Goal: Task Accomplishment & Management: Manage account settings

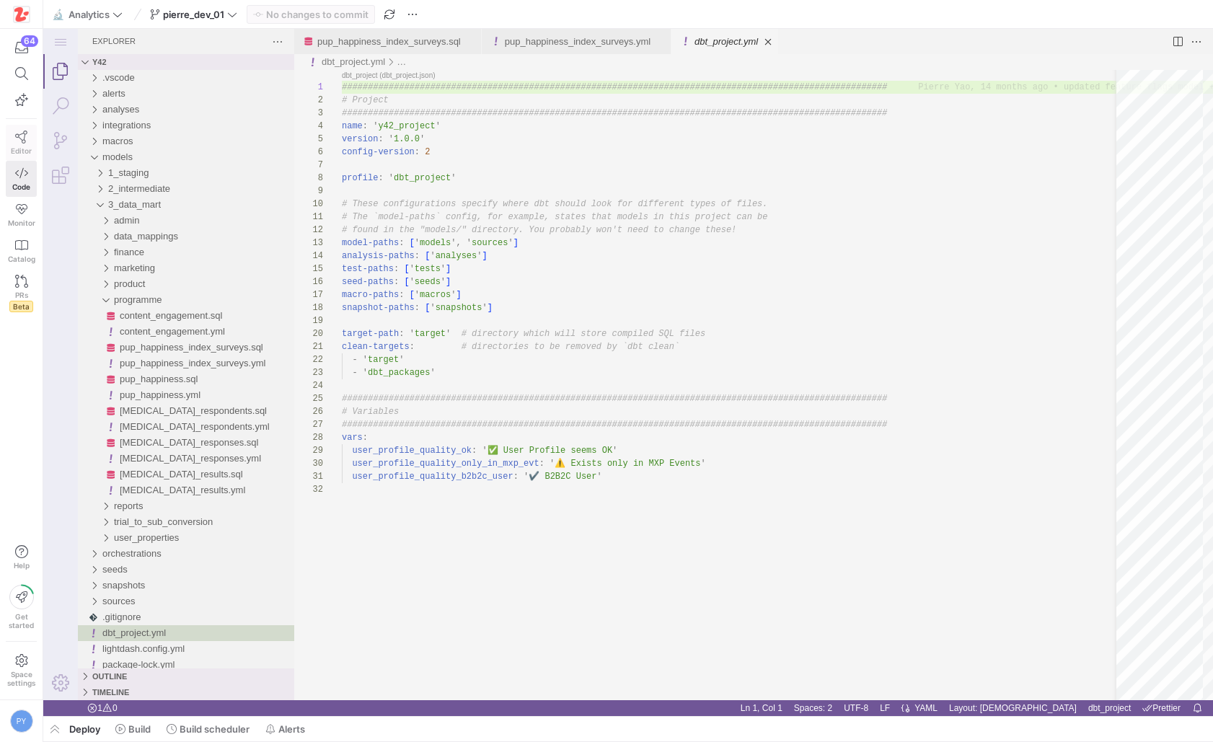
click at [17, 133] on icon at bounding box center [21, 137] width 13 height 13
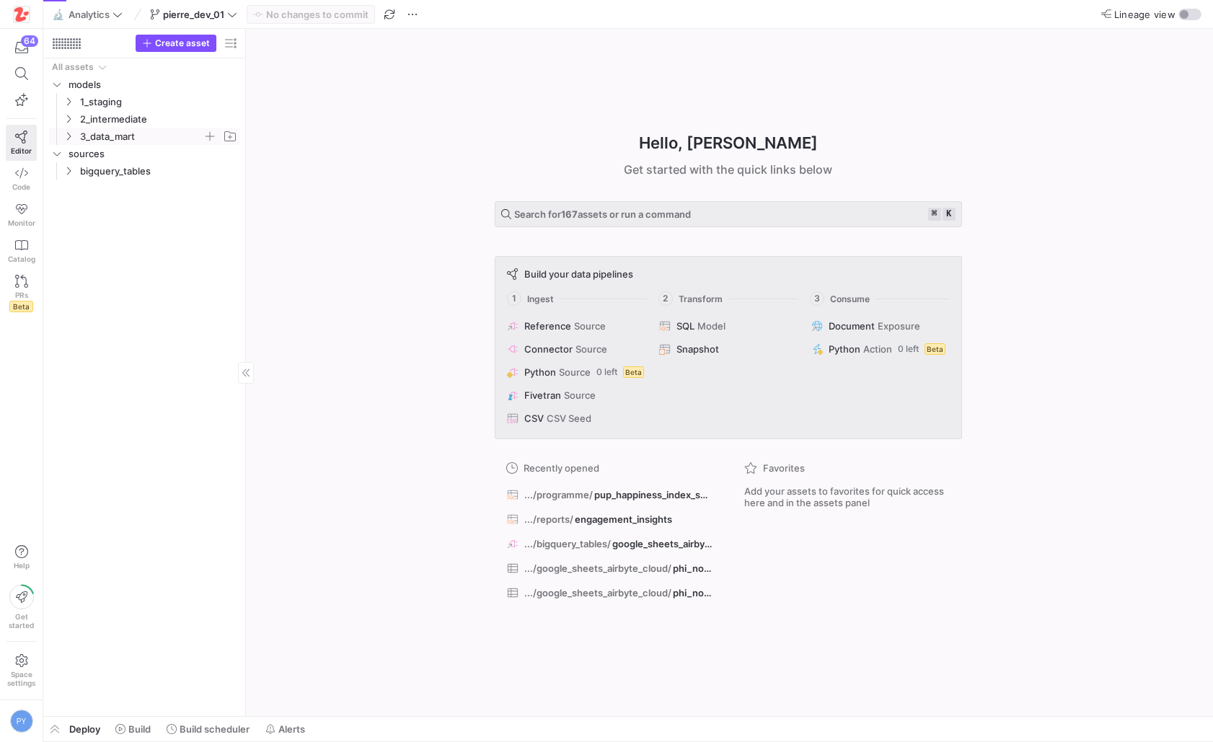
click at [123, 134] on span "3_data_mart" at bounding box center [141, 136] width 123 height 17
click at [126, 229] on span "product" at bounding box center [147, 223] width 111 height 17
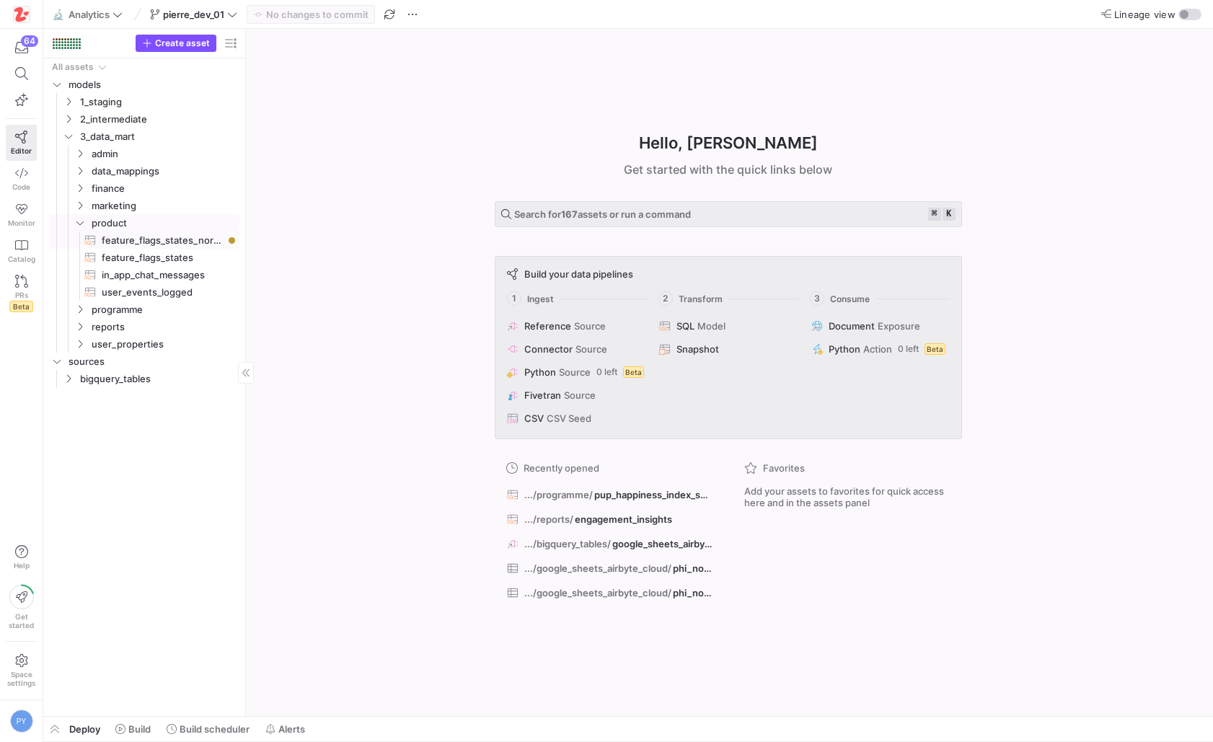
click at [128, 234] on span "feature_flags_states_normalised​​​​​​​​​​" at bounding box center [162, 240] width 121 height 17
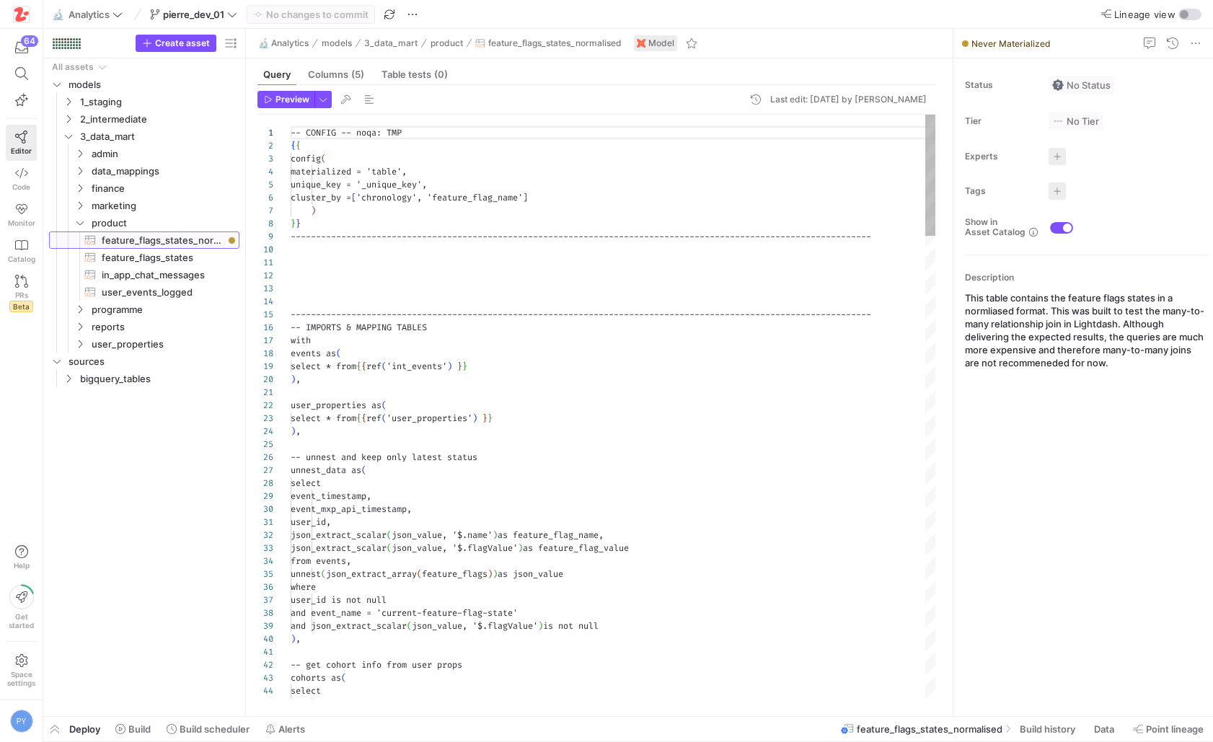
scroll to position [130, 0]
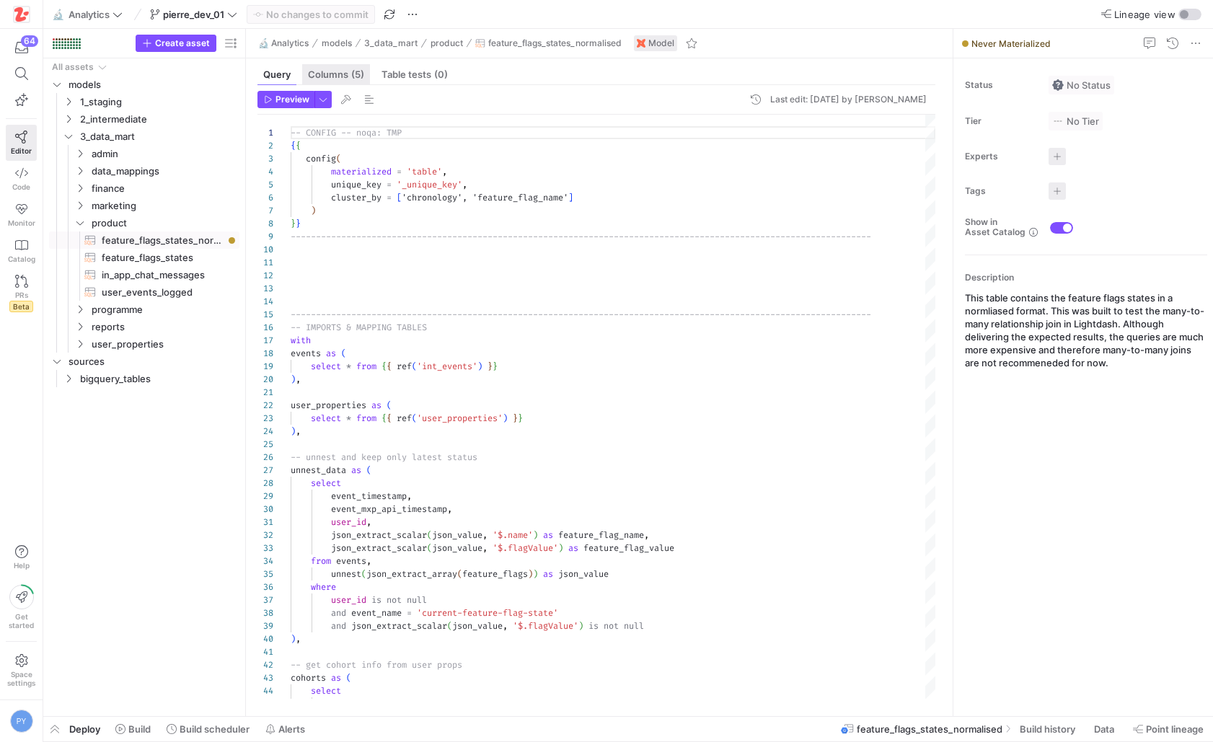
click at [340, 64] on div "Columns (5)" at bounding box center [336, 74] width 68 height 21
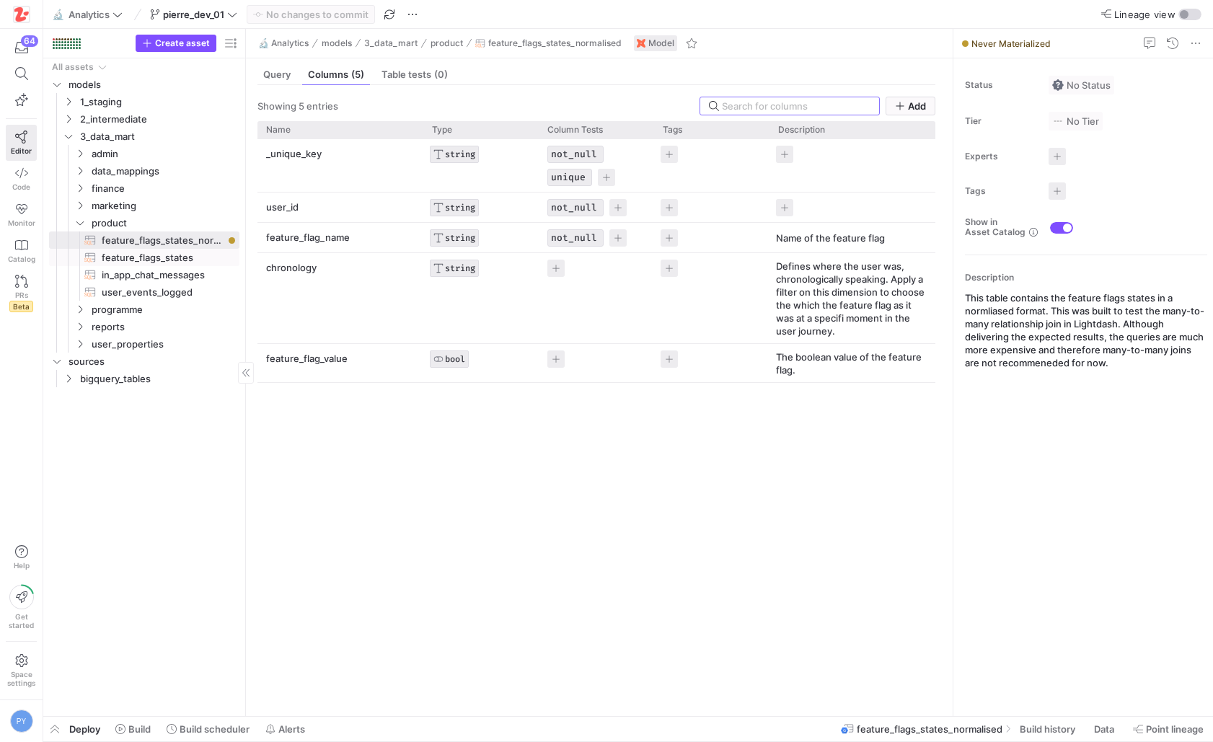
click at [169, 252] on span "feature_flags_states​​​​​​​​​​" at bounding box center [162, 258] width 121 height 17
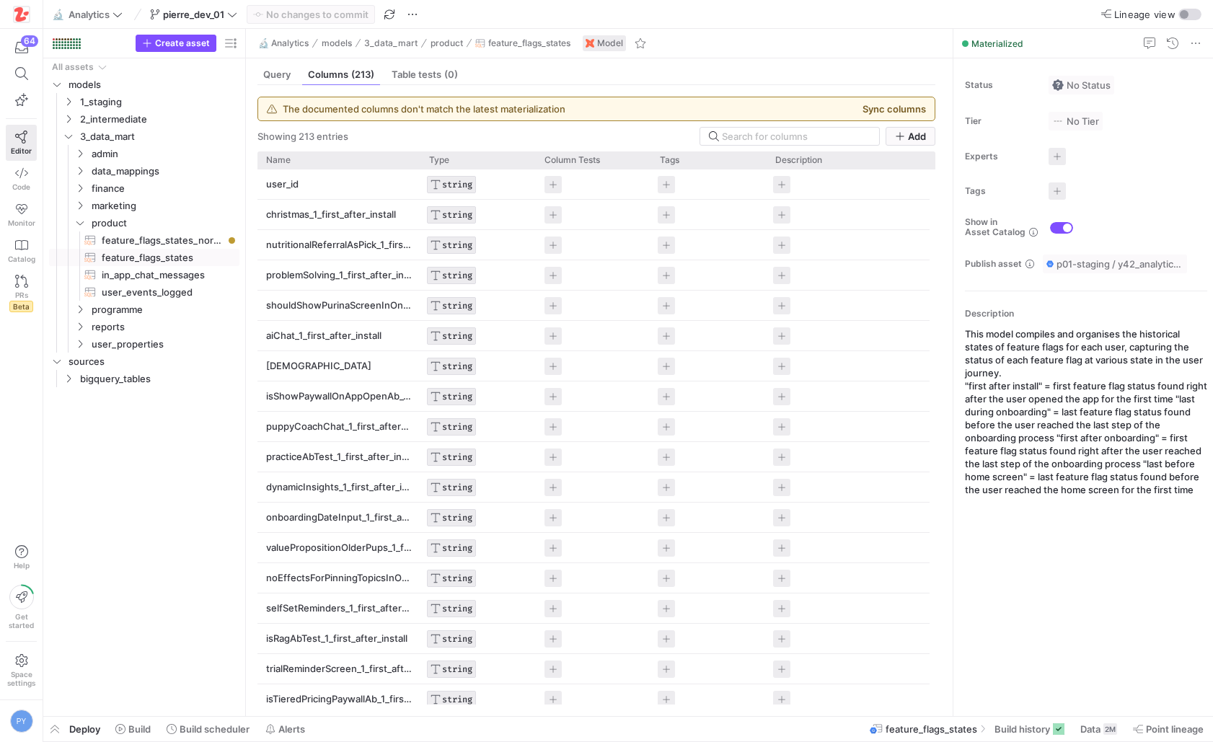
click at [907, 115] on div "The documented columns don't match the latest materialization Sync columns" at bounding box center [596, 108] width 676 height 23
click at [901, 107] on button "Sync columns" at bounding box center [894, 109] width 63 height 12
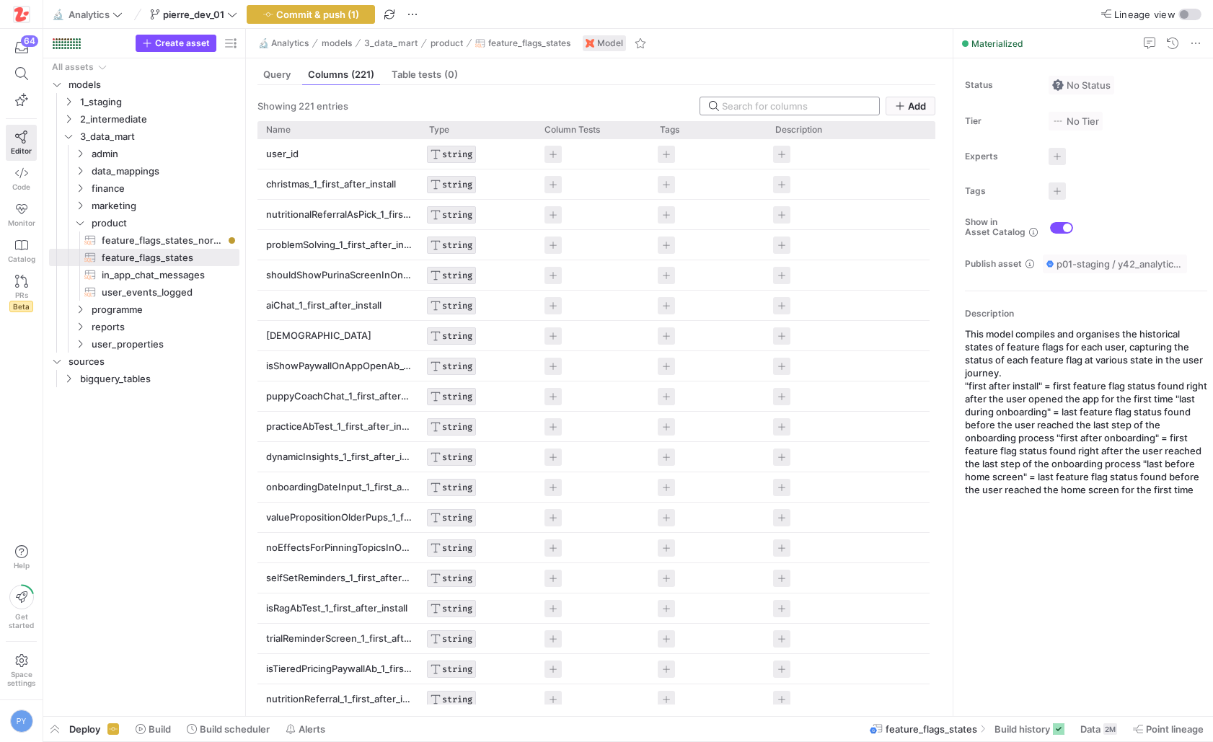
click at [778, 101] on input at bounding box center [796, 106] width 149 height 12
type input "n"
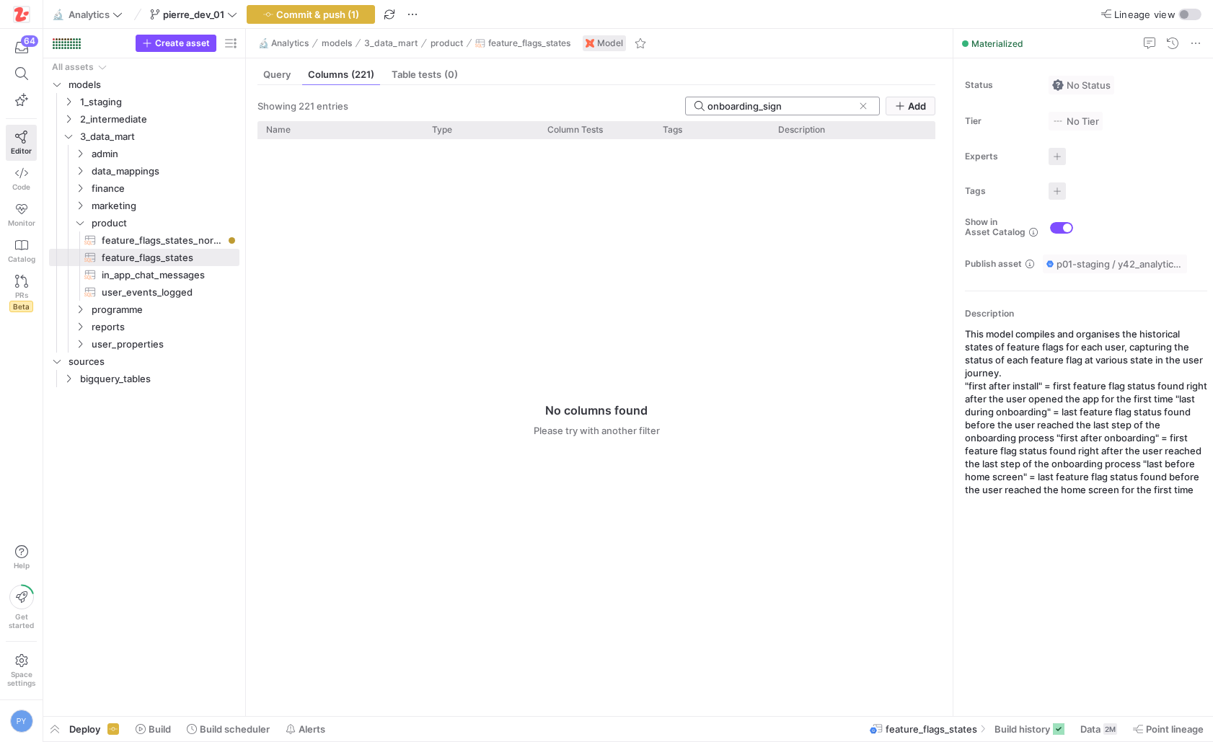
type input "onboarding_sig"
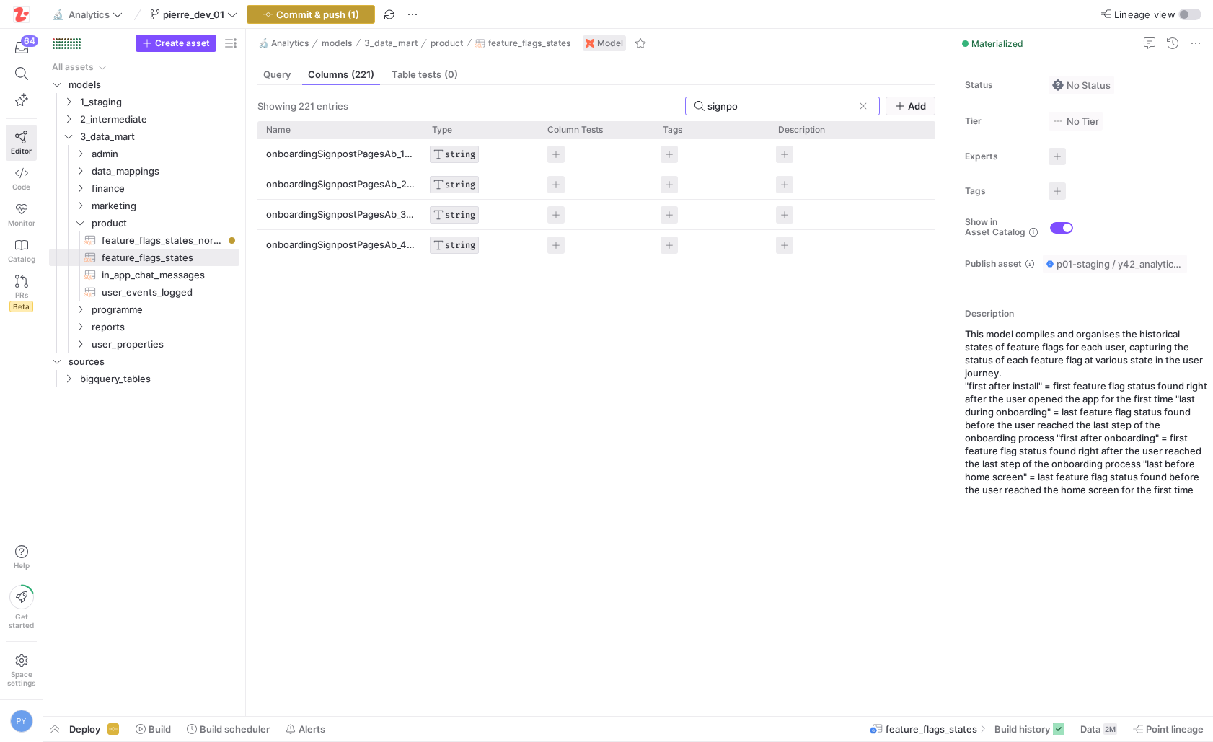
type input "signpo"
click at [359, 10] on span "Commit & push (1)" at bounding box center [317, 15] width 83 height 12
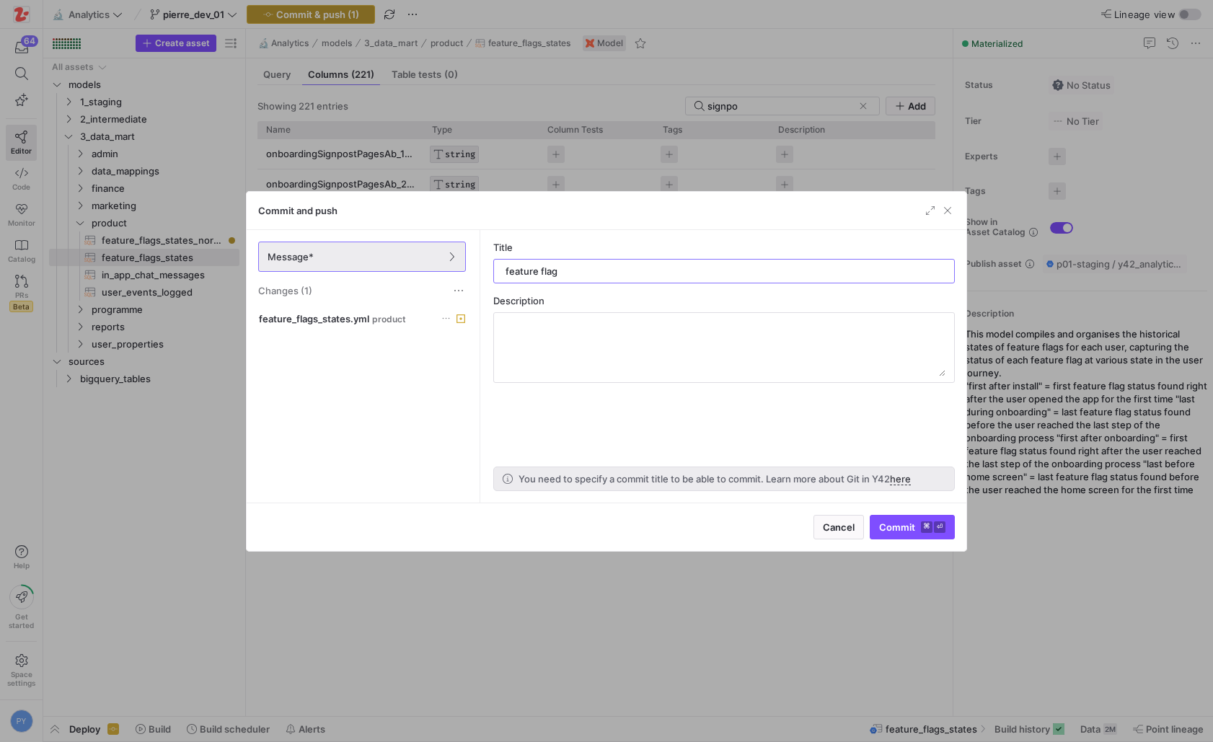
type input "feature flags"
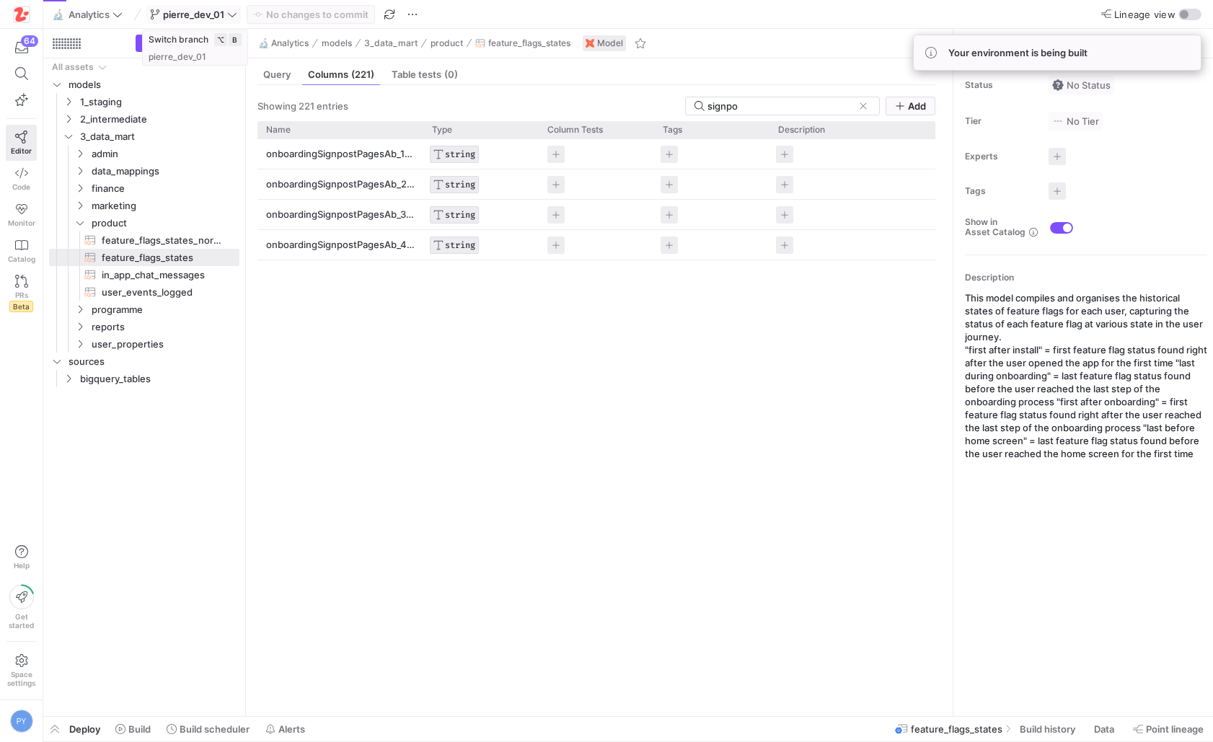
click at [229, 19] on span at bounding box center [193, 14] width 93 height 17
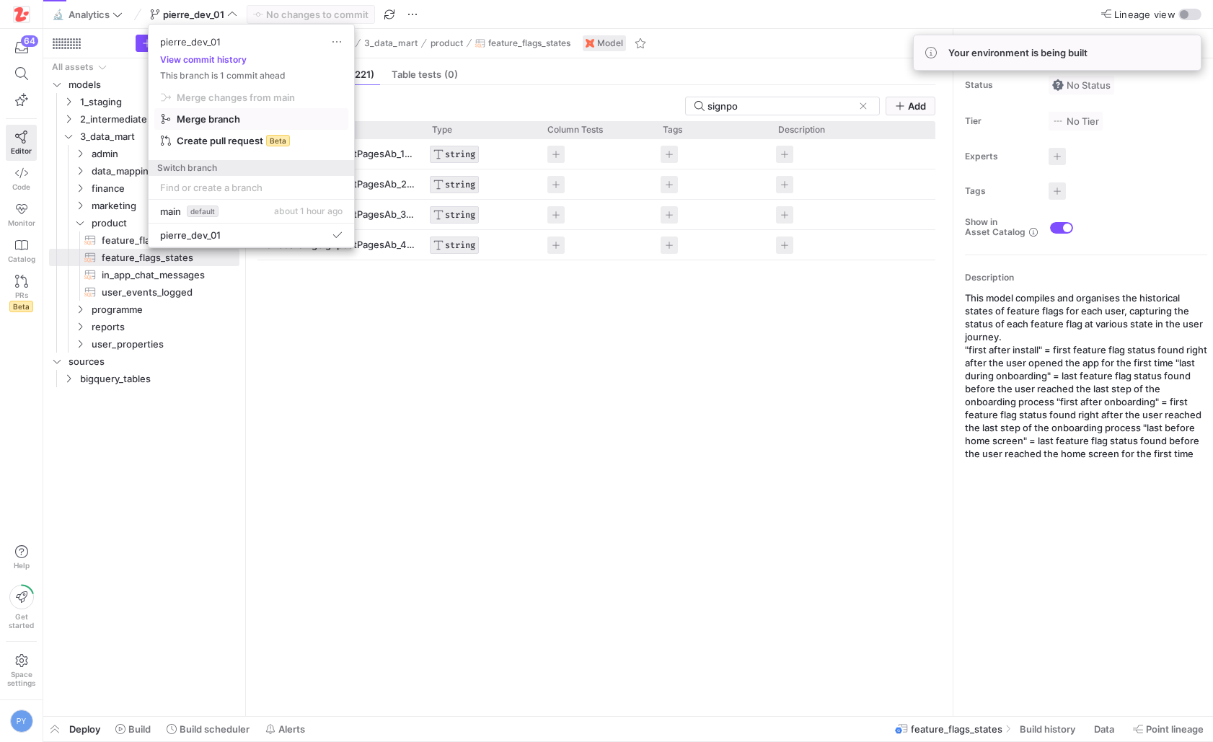
click at [234, 120] on span "Merge branch" at bounding box center [208, 119] width 63 height 12
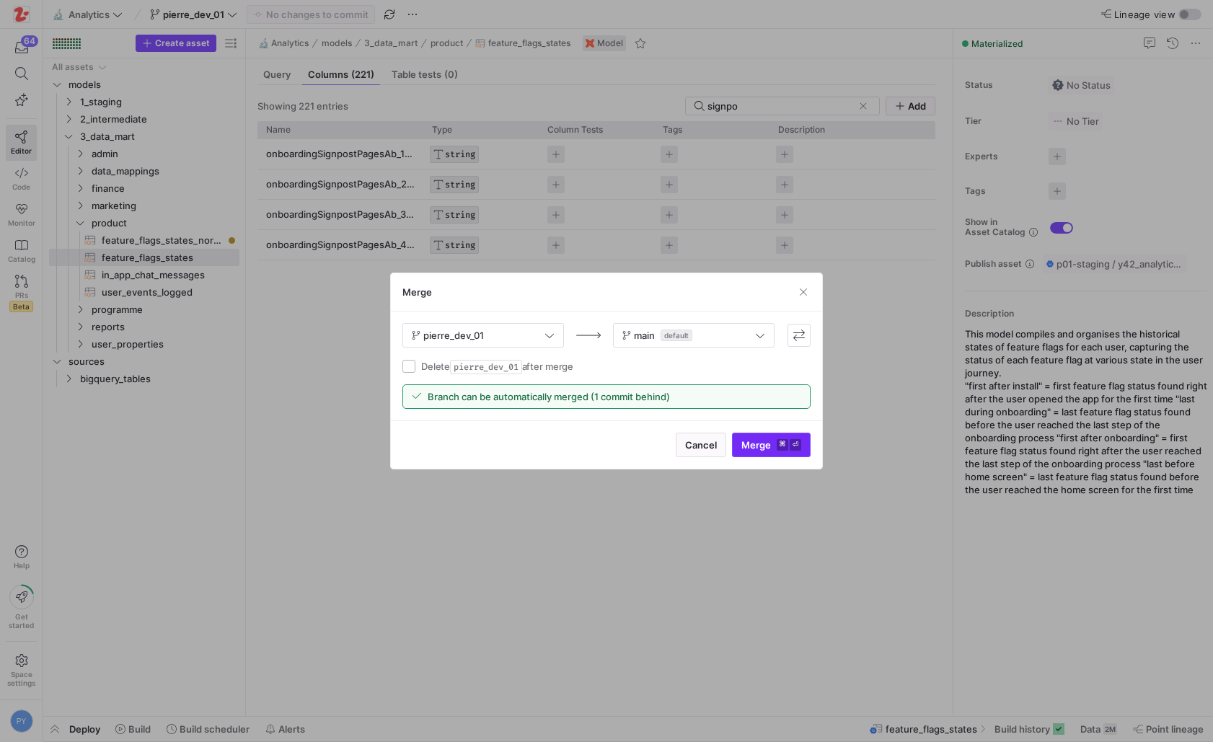
click at [777, 448] on kbd "⌘" at bounding box center [783, 445] width 12 height 12
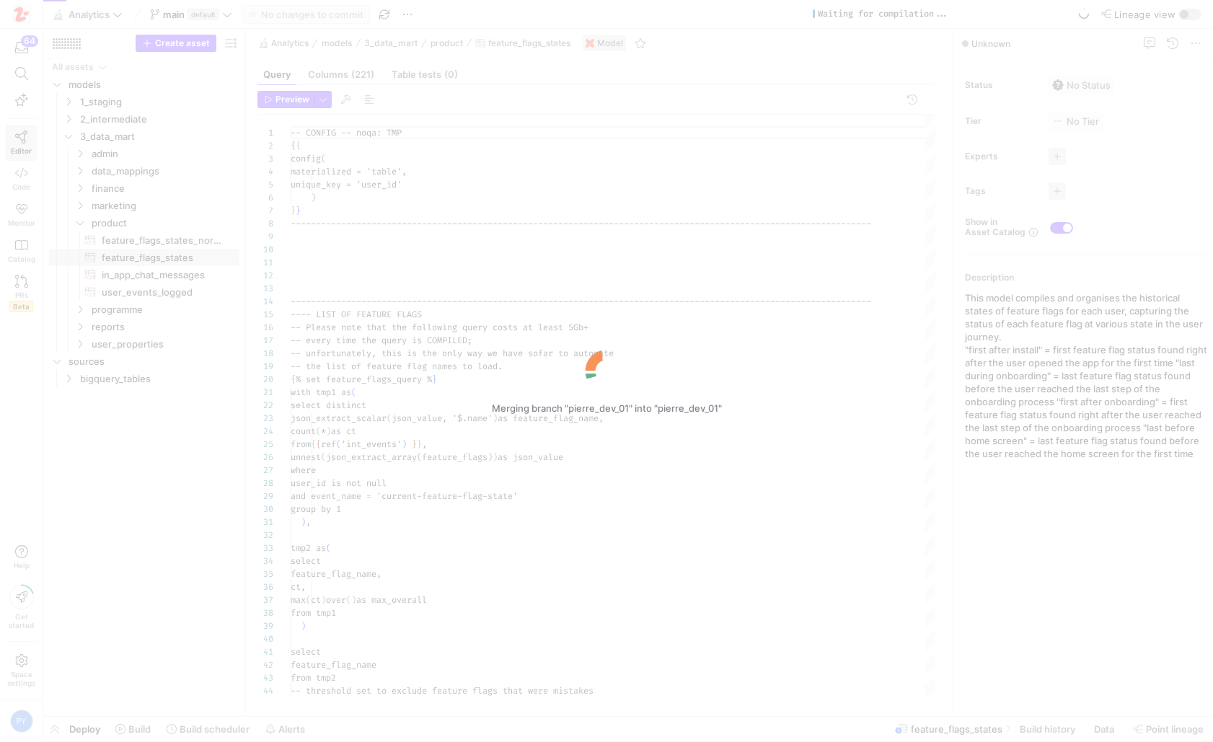
scroll to position [130, 0]
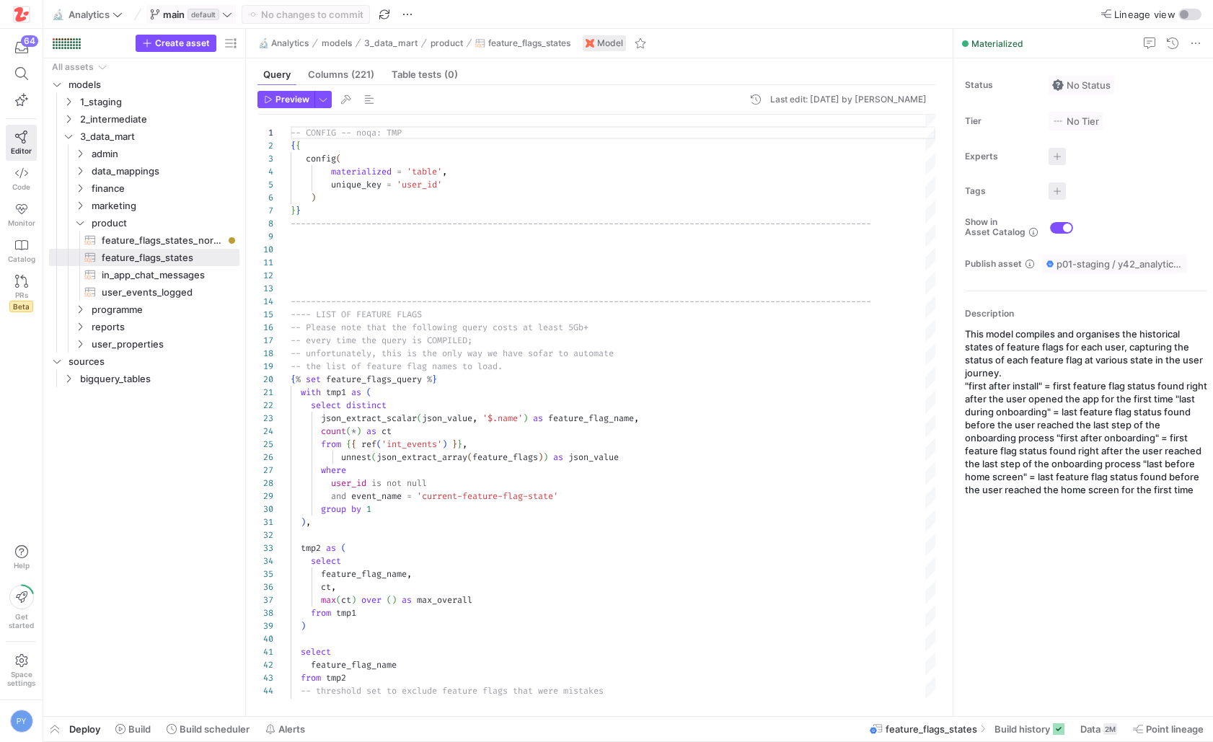
click at [163, 14] on span "main" at bounding box center [174, 15] width 22 height 12
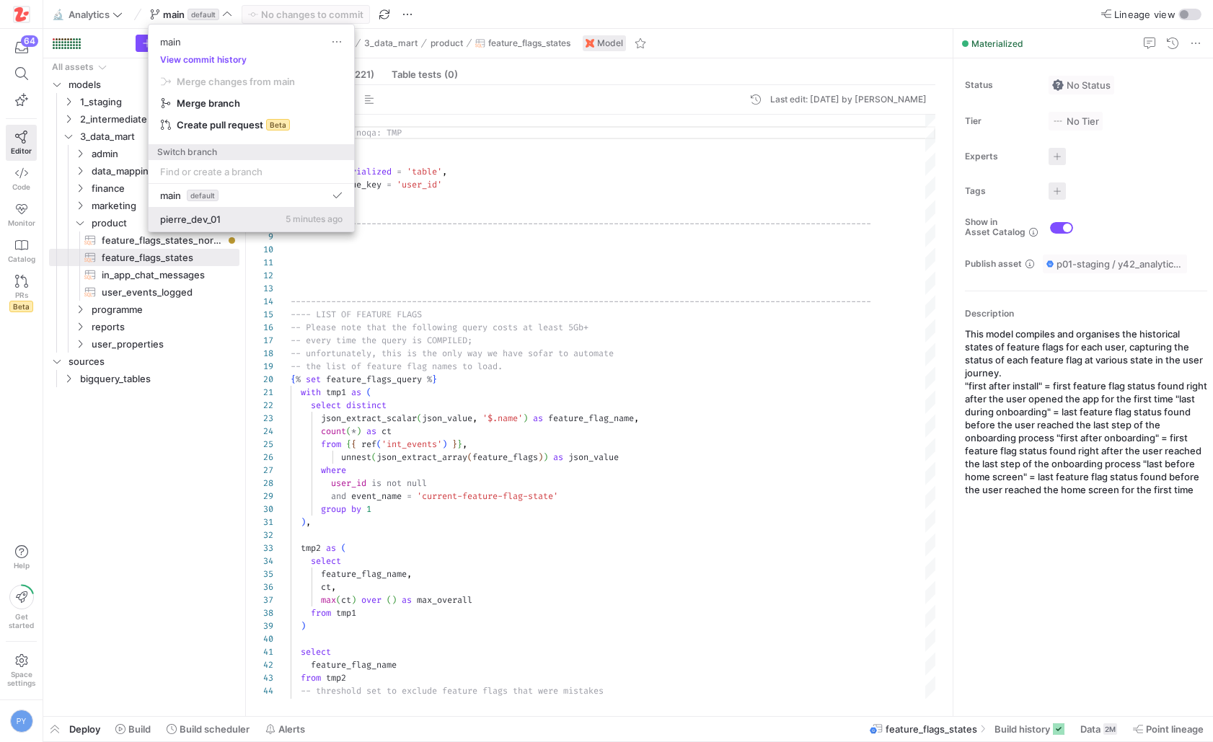
click at [211, 226] on button "pierre_dev_01 5 minutes ago" at bounding box center [252, 220] width 206 height 24
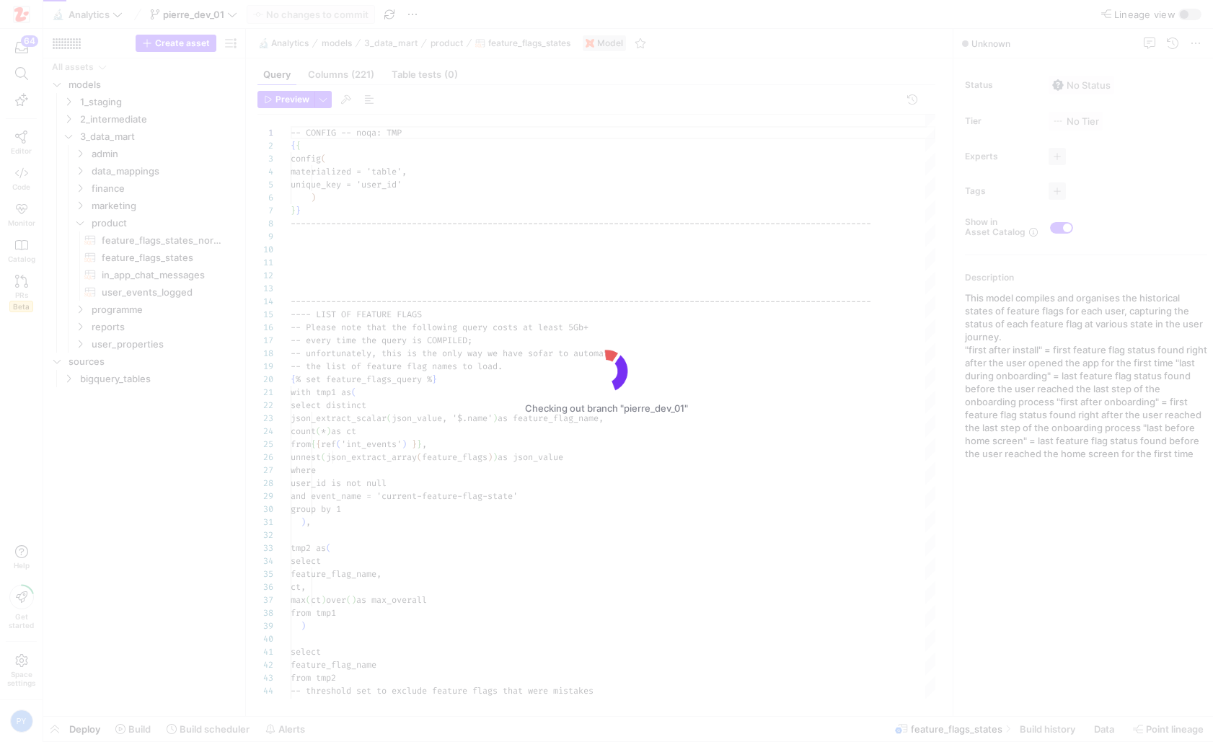
scroll to position [130, 0]
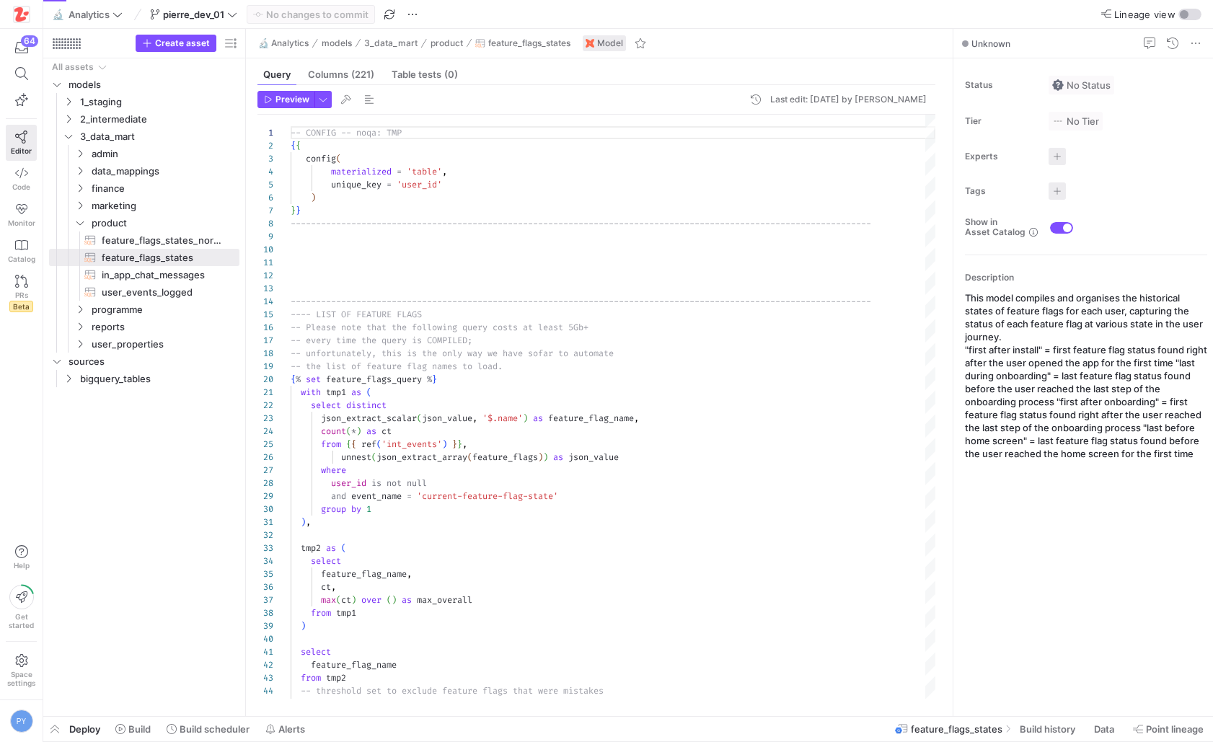
click at [25, 187] on span "Code" at bounding box center [21, 186] width 18 height 9
